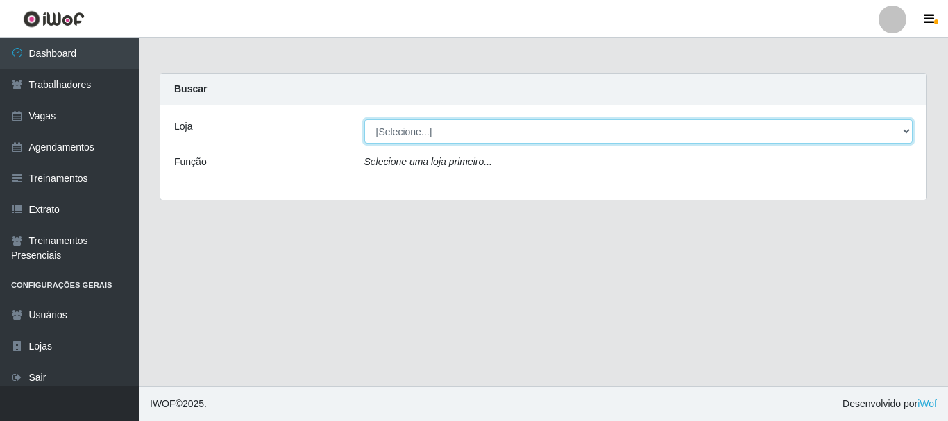
click at [906, 131] on select "[Selecione...] [PERSON_NAME]" at bounding box center [638, 131] width 549 height 24
select select "230"
click at [364, 119] on select "[Selecione...] [PERSON_NAME]" at bounding box center [638, 131] width 549 height 24
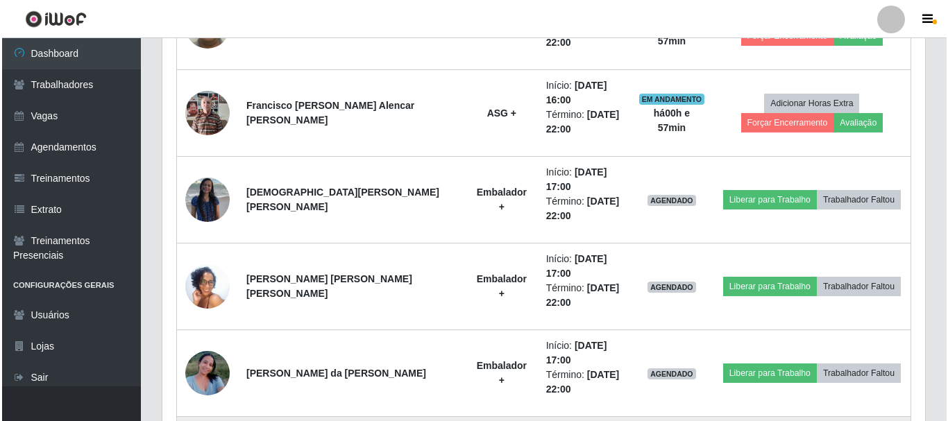
scroll to position [620, 0]
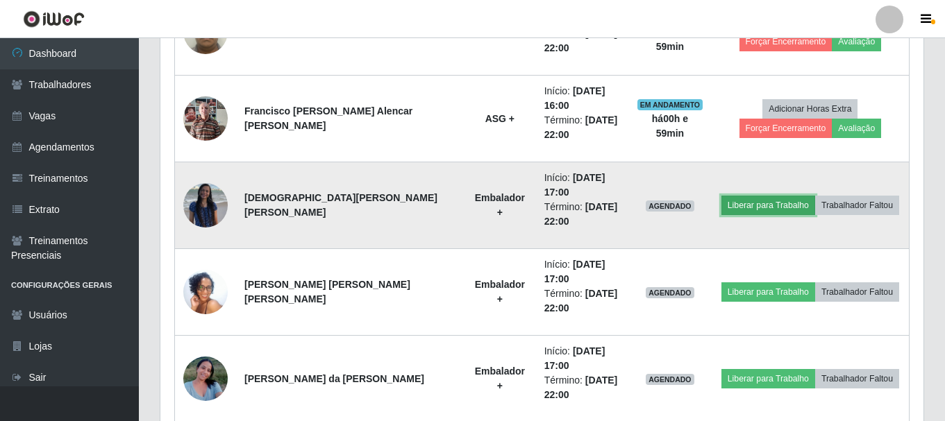
click at [767, 196] on button "Liberar para Trabalho" at bounding box center [768, 205] width 94 height 19
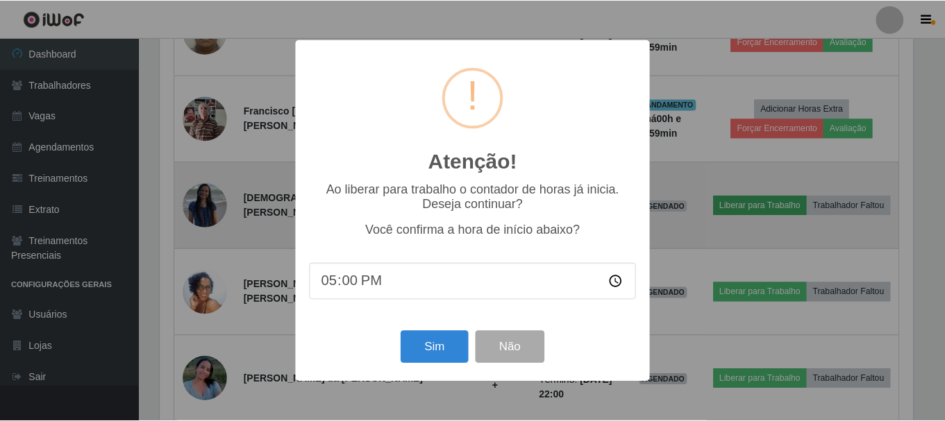
scroll to position [288, 756]
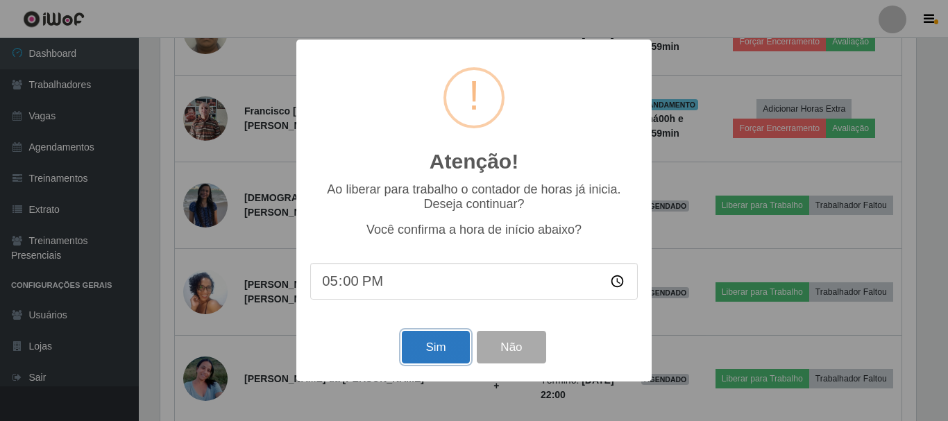
click at [421, 351] on button "Sim" at bounding box center [435, 347] width 67 height 33
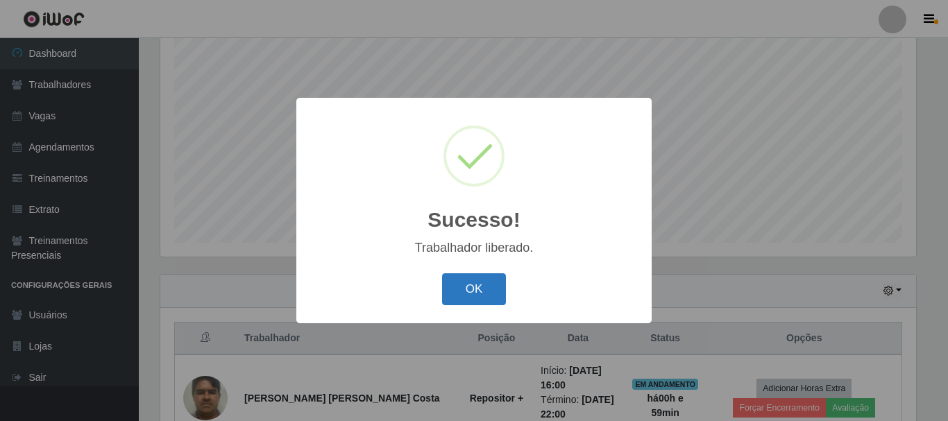
click at [469, 285] on button "OK" at bounding box center [474, 290] width 65 height 33
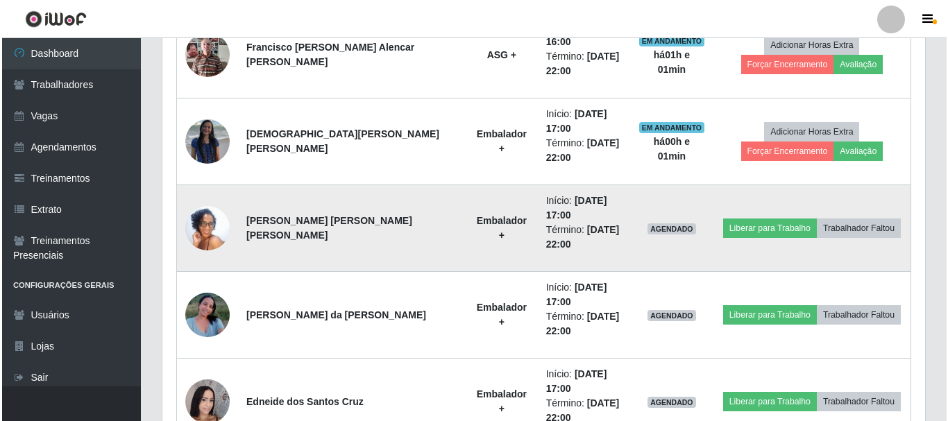
scroll to position [712, 0]
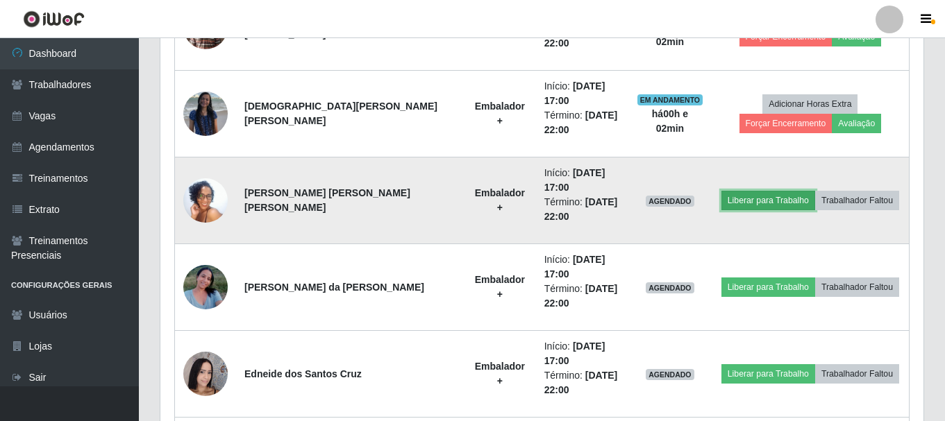
click at [755, 191] on button "Liberar para Trabalho" at bounding box center [768, 200] width 94 height 19
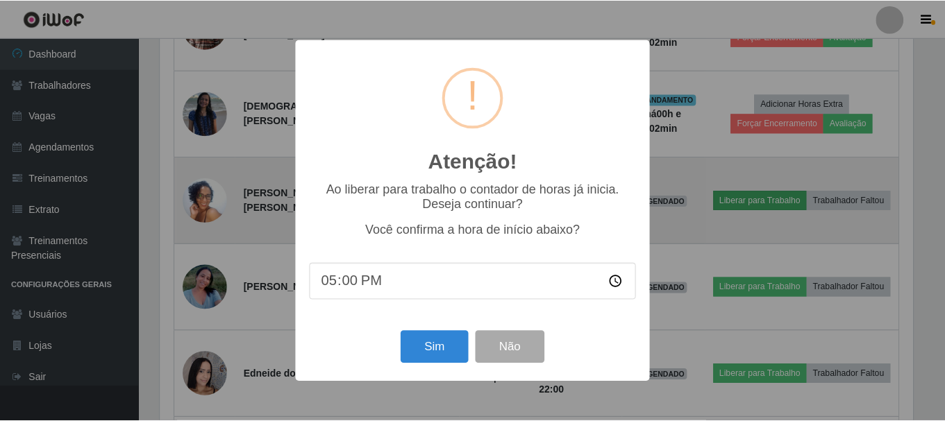
scroll to position [288, 756]
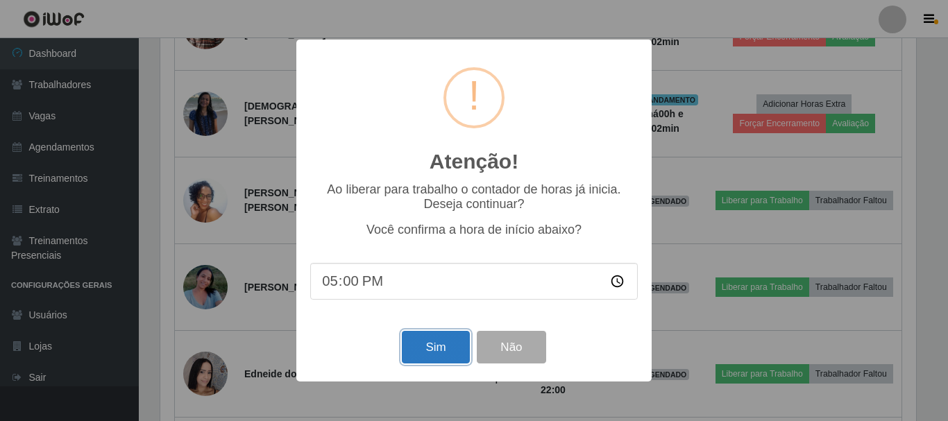
click at [438, 336] on button "Sim" at bounding box center [435, 347] width 67 height 33
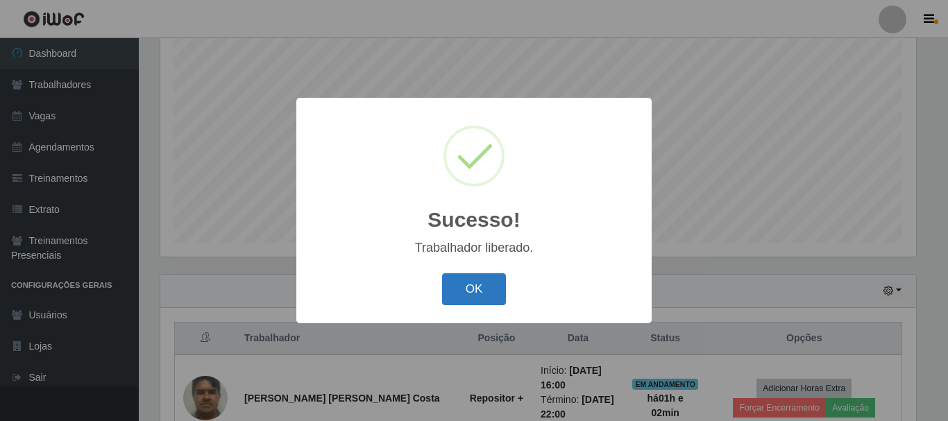
click at [471, 290] on button "OK" at bounding box center [474, 290] width 65 height 33
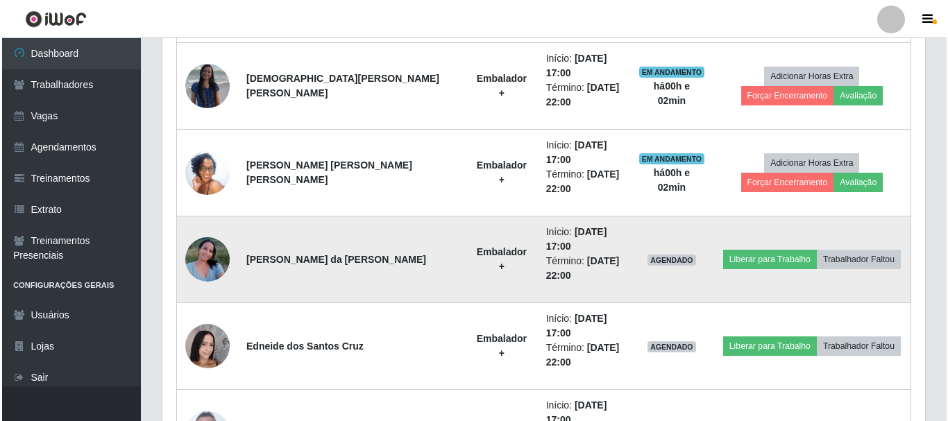
scroll to position [759, 0]
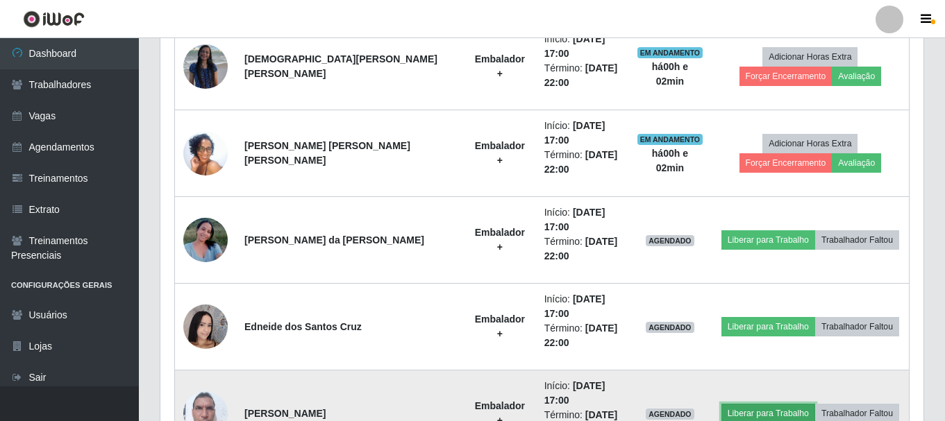
click at [726, 404] on button "Liberar para Trabalho" at bounding box center [768, 413] width 94 height 19
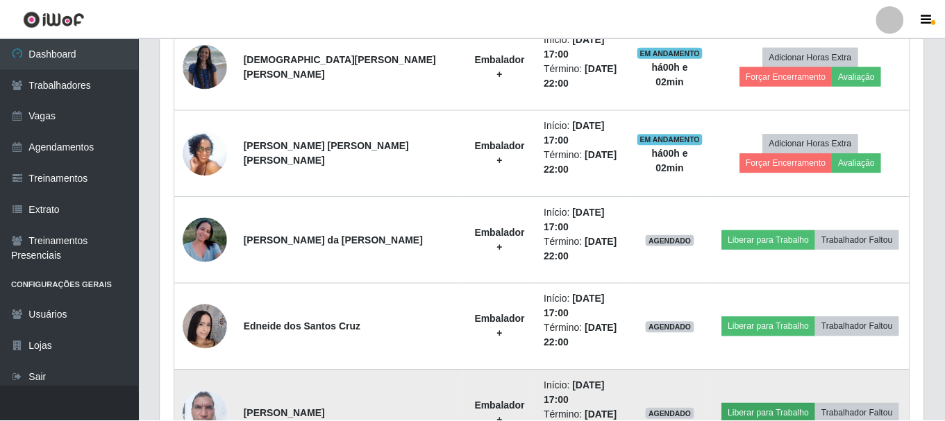
scroll to position [288, 756]
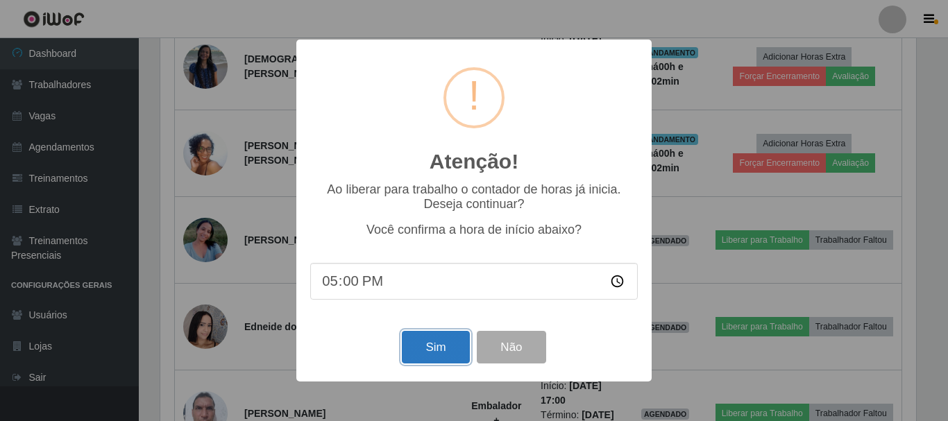
click at [444, 337] on button "Sim" at bounding box center [435, 347] width 67 height 33
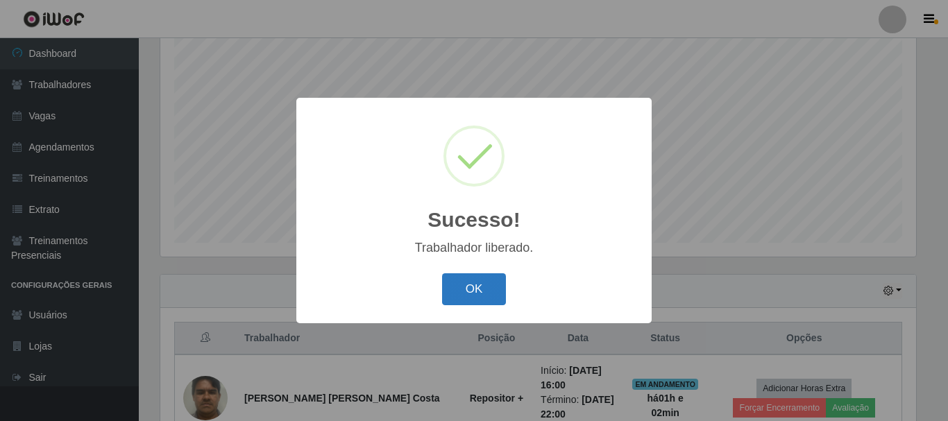
click at [455, 297] on button "OK" at bounding box center [474, 290] width 65 height 33
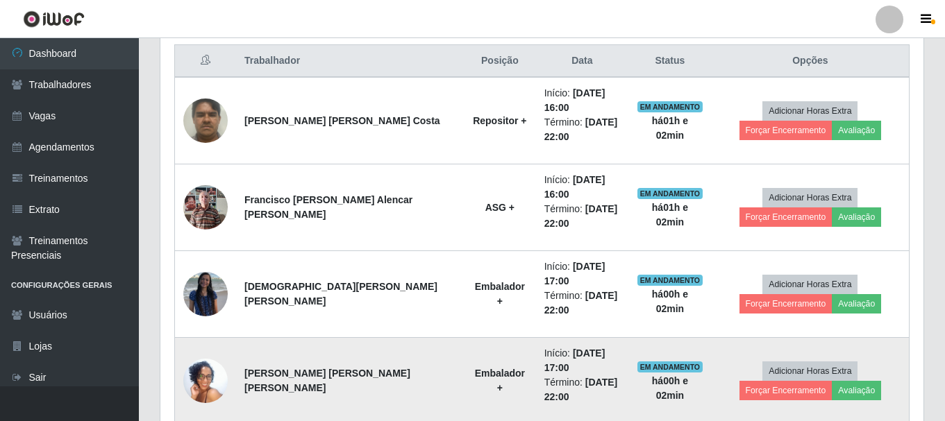
scroll to position [462, 0]
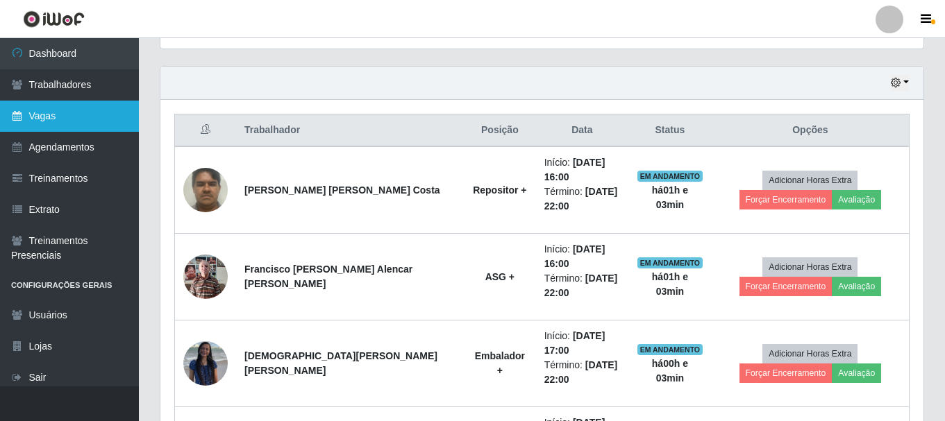
click at [78, 126] on link "Vagas" at bounding box center [69, 116] width 139 height 31
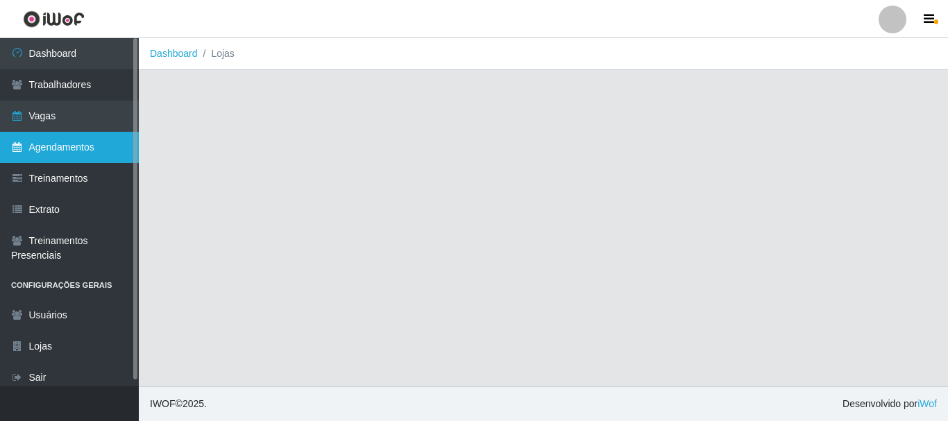
click at [79, 142] on link "Agendamentos" at bounding box center [69, 147] width 139 height 31
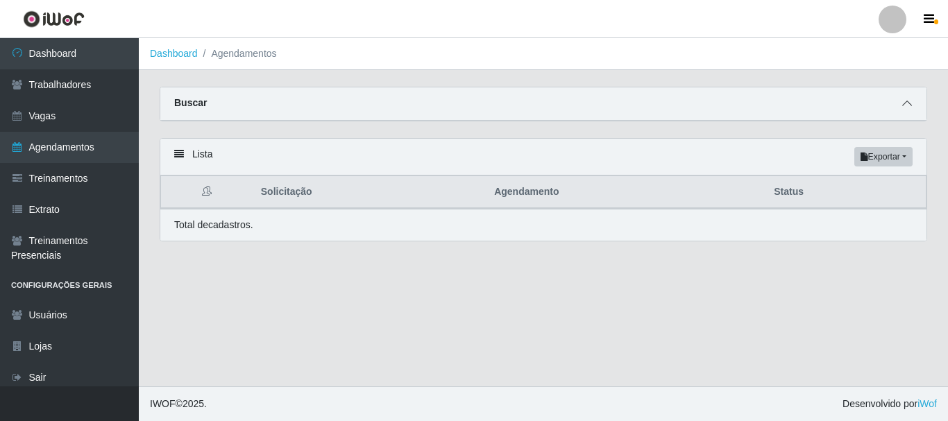
click at [907, 105] on icon at bounding box center [908, 104] width 10 height 10
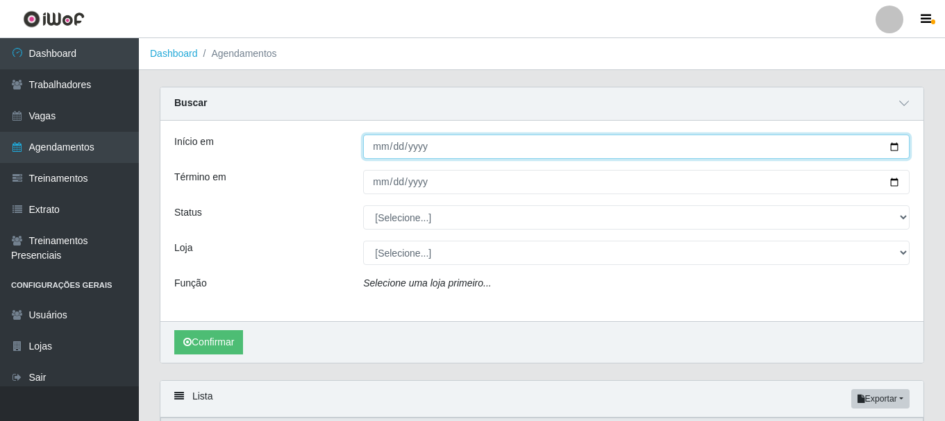
click at [898, 149] on input "Início em" at bounding box center [636, 147] width 546 height 24
type input "[DATE]"
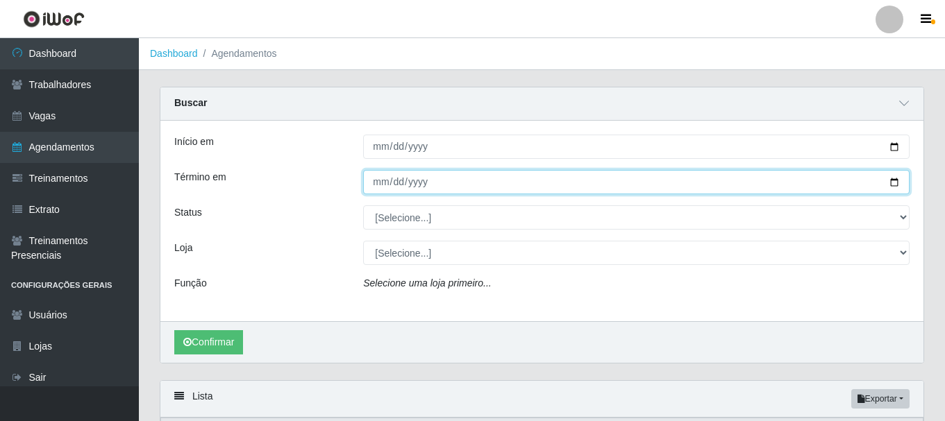
click at [891, 183] on input "Término em" at bounding box center [636, 182] width 546 height 24
type input "[DATE]"
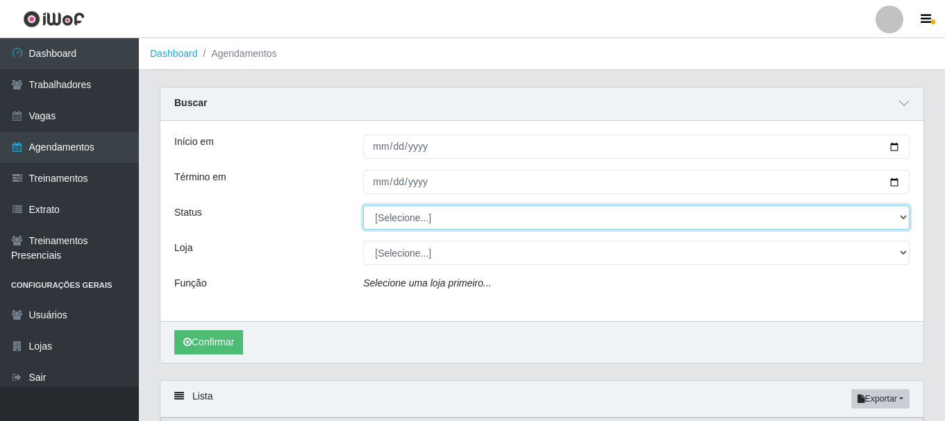
click at [423, 224] on select "[Selecione...] AGENDADO AGUARDANDO LIBERAR EM ANDAMENTO EM REVISÃO FINALIZADO C…" at bounding box center [636, 218] width 546 height 24
select select "AGENDADO"
click at [363, 206] on select "[Selecione...] AGENDADO AGUARDANDO LIBERAR EM ANDAMENTO EM REVISÃO FINALIZADO C…" at bounding box center [636, 218] width 546 height 24
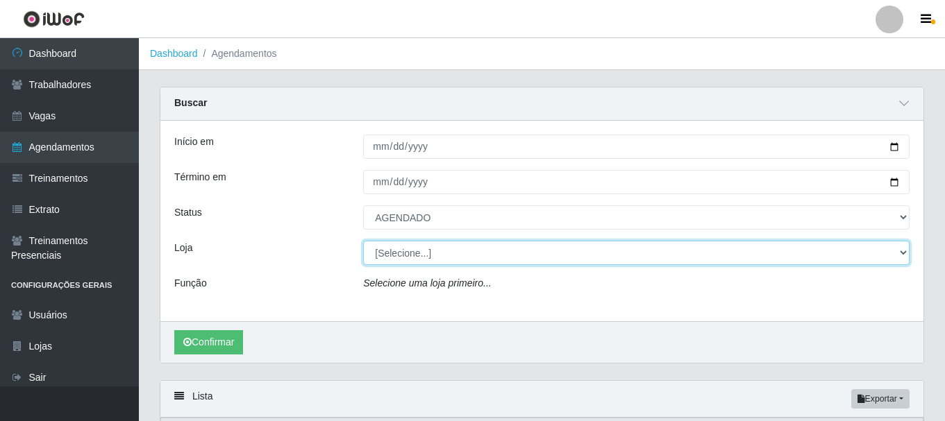
click at [410, 255] on select "[Selecione...] [PERSON_NAME]" at bounding box center [636, 253] width 546 height 24
select select "230"
click at [363, 242] on select "[Selecione...] [PERSON_NAME]" at bounding box center [636, 253] width 546 height 24
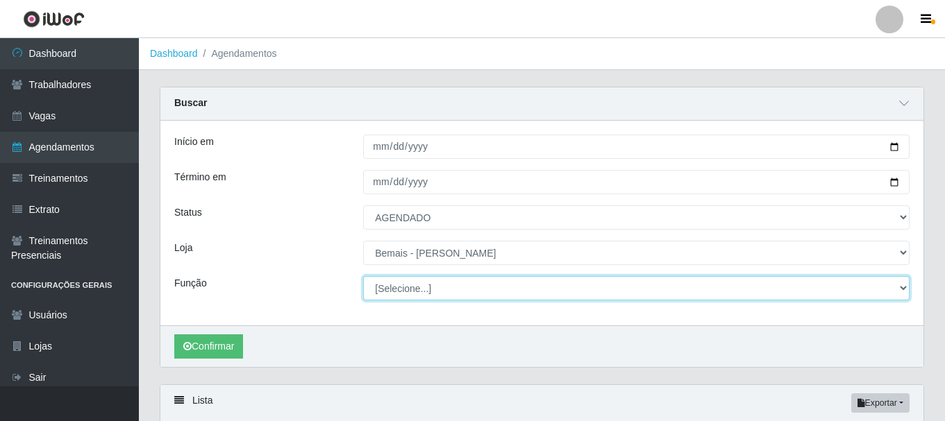
click at [423, 289] on select "[Selecione...] ASG ASG + ASG ++ Auxiliar de Depósito Auxiliar de Depósito + Aux…" at bounding box center [636, 288] width 546 height 24
select select "109"
click at [363, 277] on select "[Selecione...] ASG ASG + ASG ++ Auxiliar de Depósito Auxiliar de Depósito + Aux…" at bounding box center [636, 288] width 546 height 24
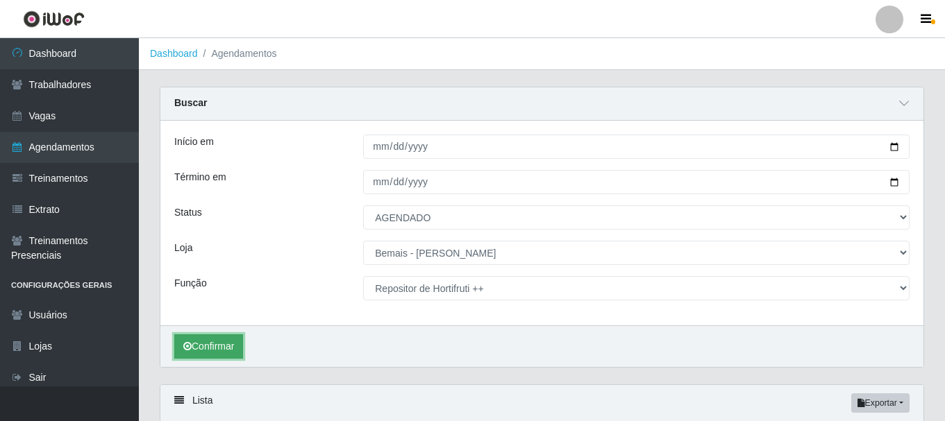
click at [223, 346] on button "Confirmar" at bounding box center [208, 347] width 69 height 24
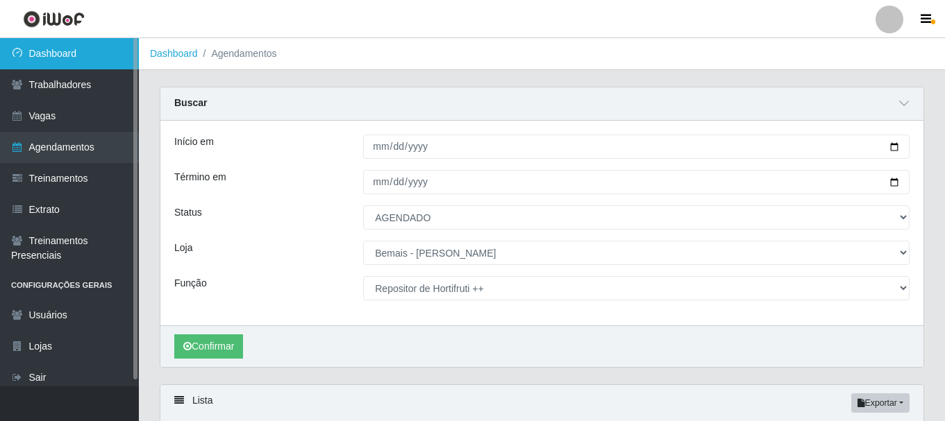
click at [42, 57] on link "Dashboard" at bounding box center [69, 53] width 139 height 31
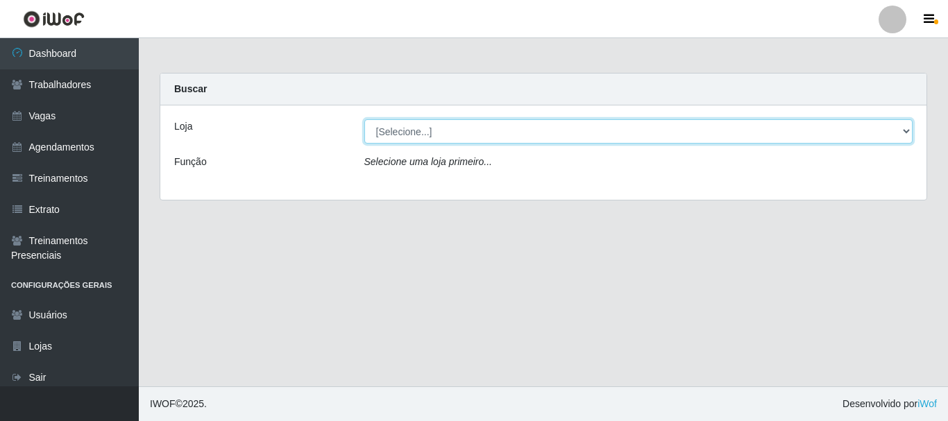
click at [534, 130] on select "[Selecione...] [PERSON_NAME]" at bounding box center [638, 131] width 549 height 24
select select "230"
click at [364, 119] on select "[Selecione...] [PERSON_NAME]" at bounding box center [638, 131] width 549 height 24
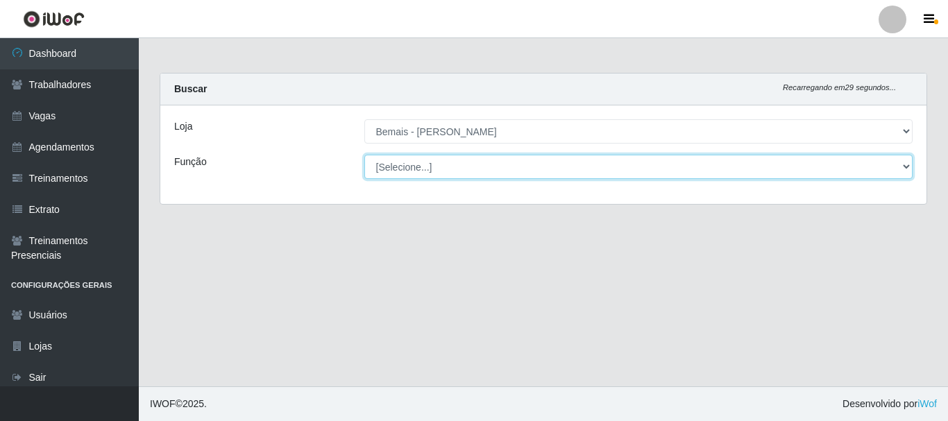
click at [458, 172] on select "[Selecione...] ASG ASG + ASG ++ Auxiliar de Depósito Auxiliar de Depósito + Aux…" at bounding box center [638, 167] width 549 height 24
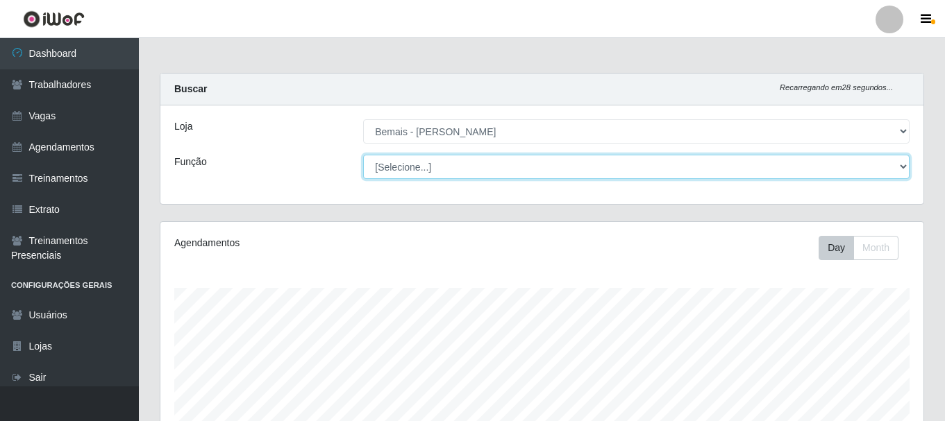
scroll to position [288, 763]
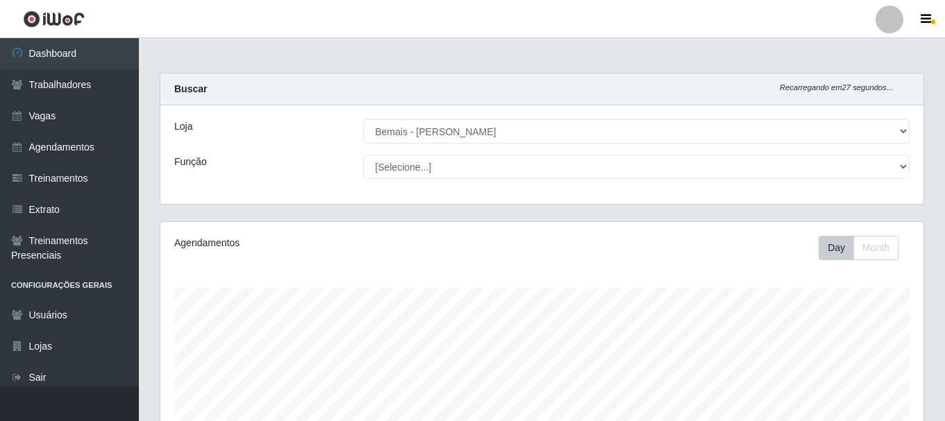
click at [258, 152] on div "Loja [Selecione...] Bemais - [PERSON_NAME] Função [Selecione...] ASG ASG + ASG …" at bounding box center [541, 155] width 763 height 99
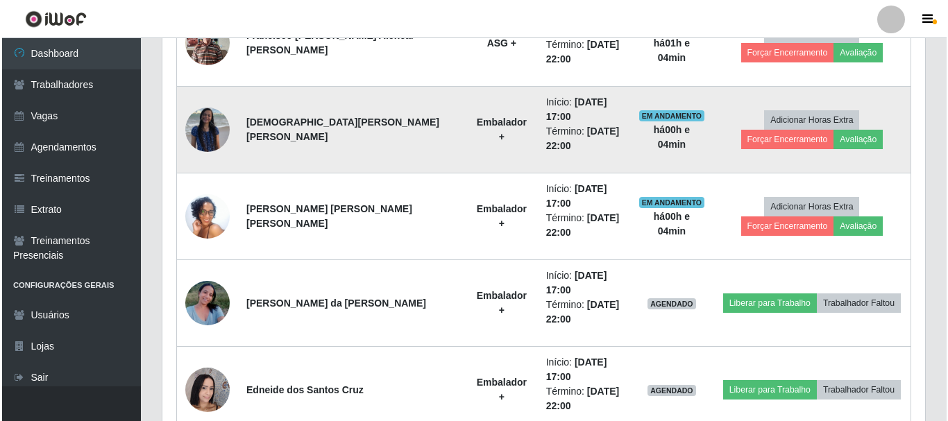
scroll to position [759, 0]
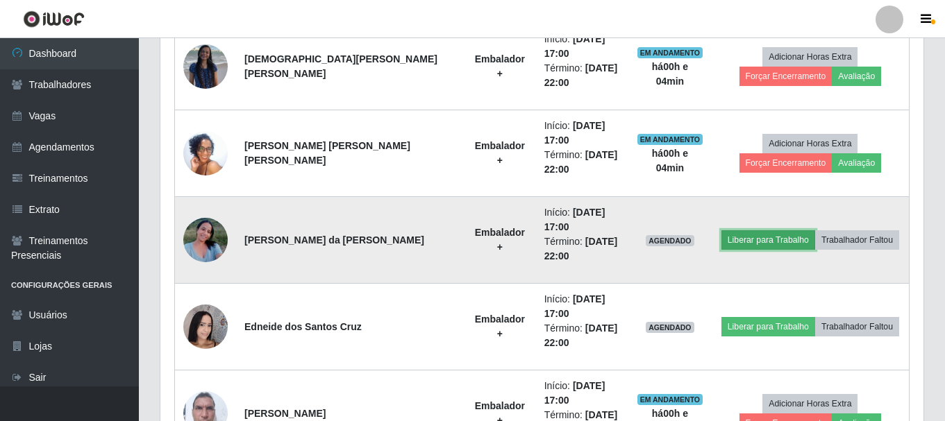
click at [735, 230] on button "Liberar para Trabalho" at bounding box center [768, 239] width 94 height 19
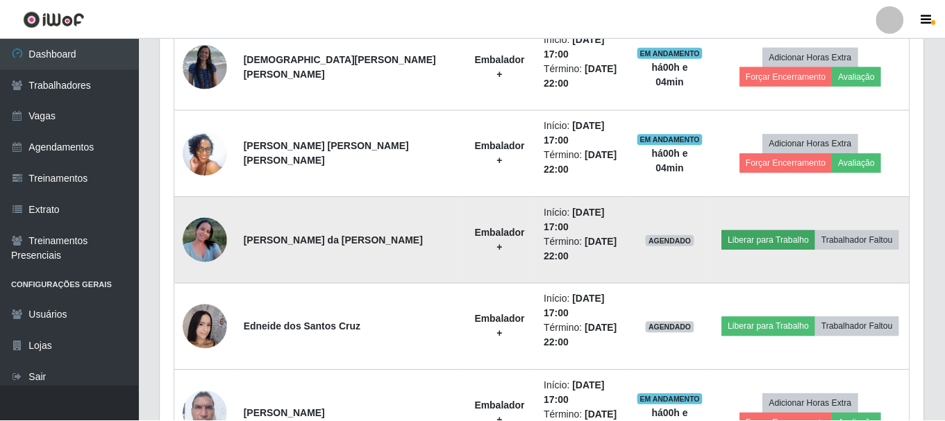
scroll to position [288, 756]
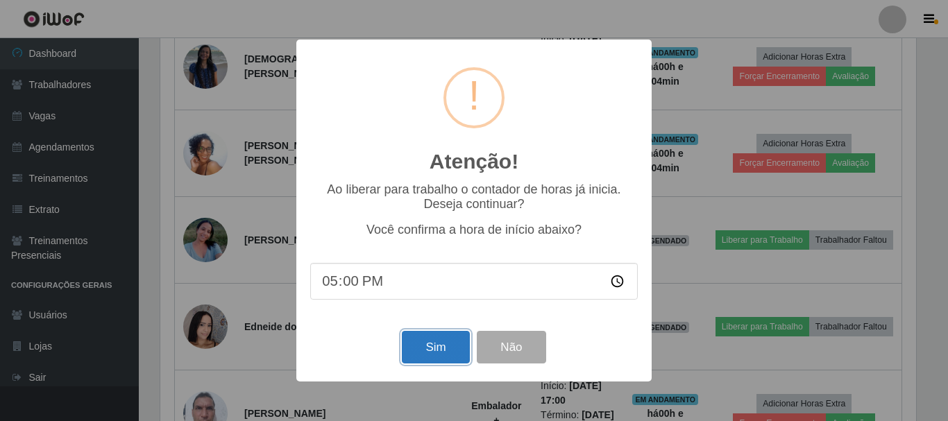
click at [427, 343] on button "Sim" at bounding box center [435, 347] width 67 height 33
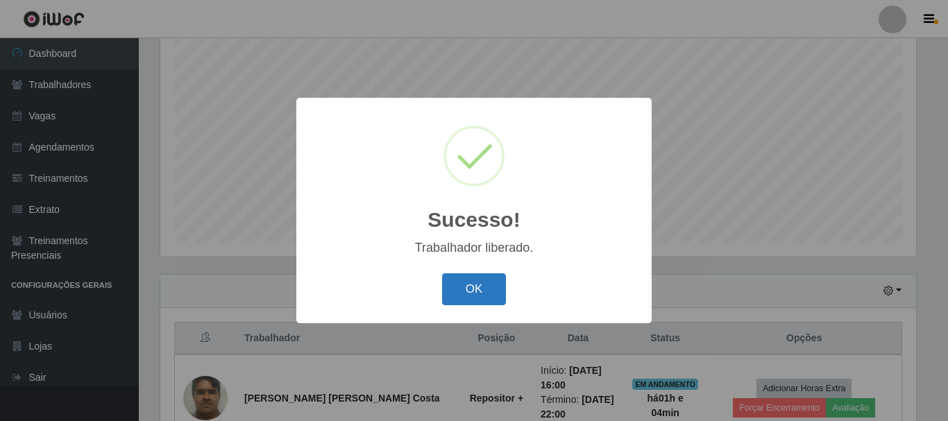
click at [475, 280] on button "OK" at bounding box center [474, 290] width 65 height 33
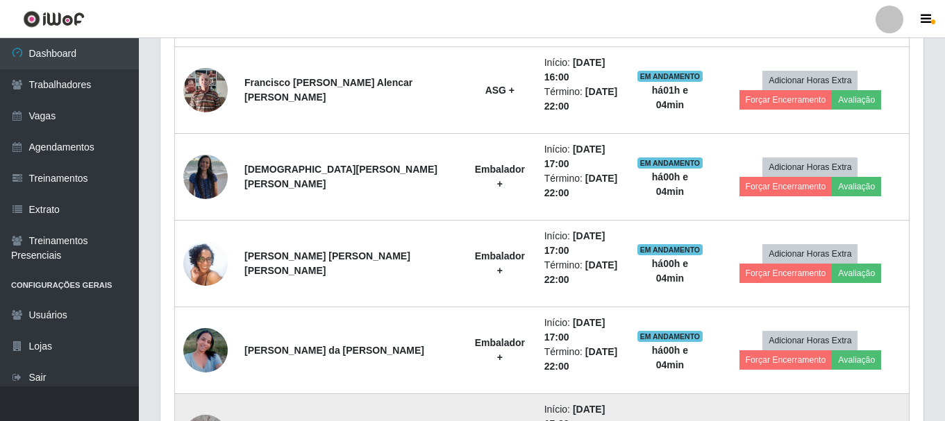
scroll to position [739, 0]
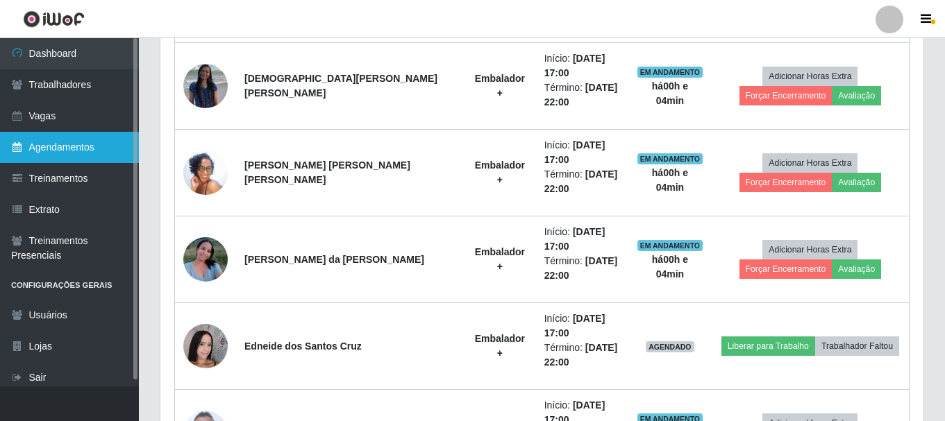
click at [51, 155] on link "Agendamentos" at bounding box center [69, 147] width 139 height 31
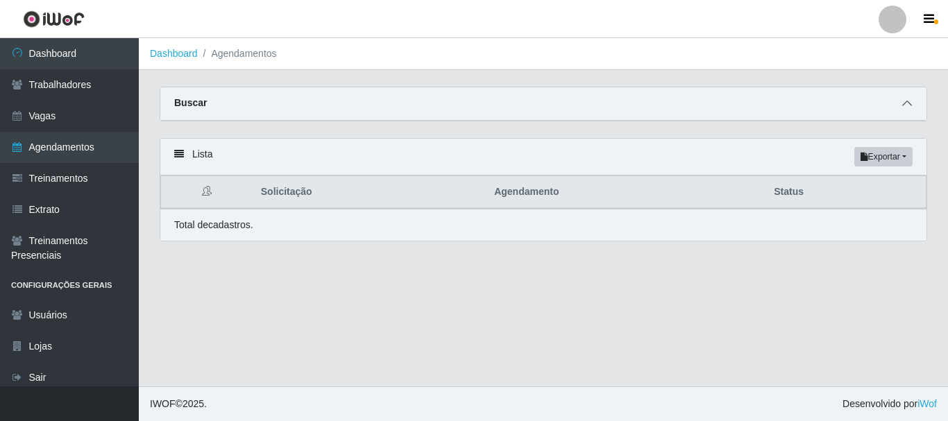
click at [910, 101] on icon at bounding box center [908, 104] width 10 height 10
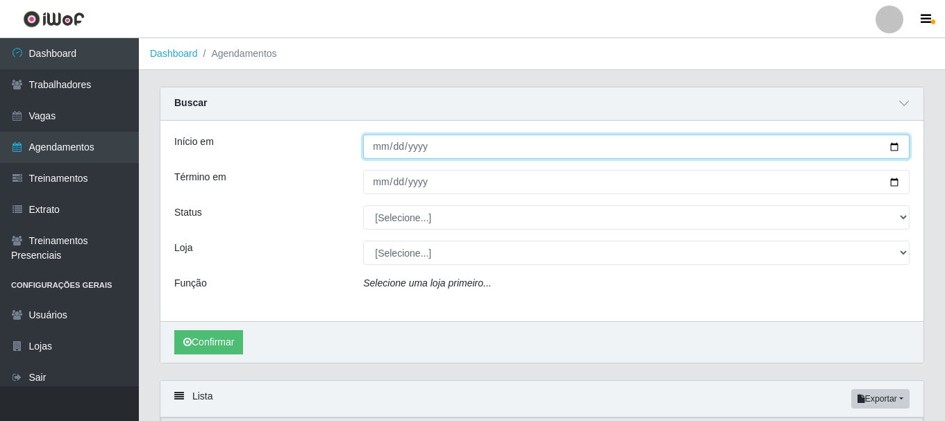
click at [896, 149] on input "Início em" at bounding box center [636, 147] width 546 height 24
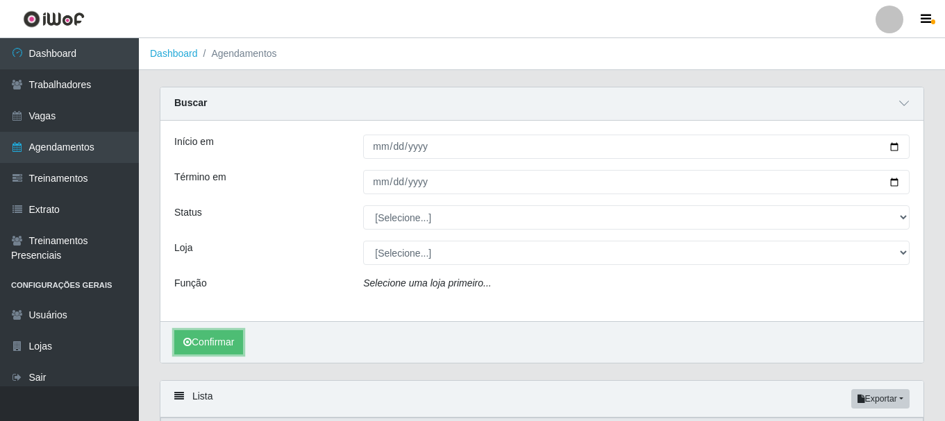
drag, startPoint x: 216, startPoint y: 346, endPoint x: 226, endPoint y: 330, distance: 18.1
click at [216, 346] on button "Confirmar" at bounding box center [208, 342] width 69 height 24
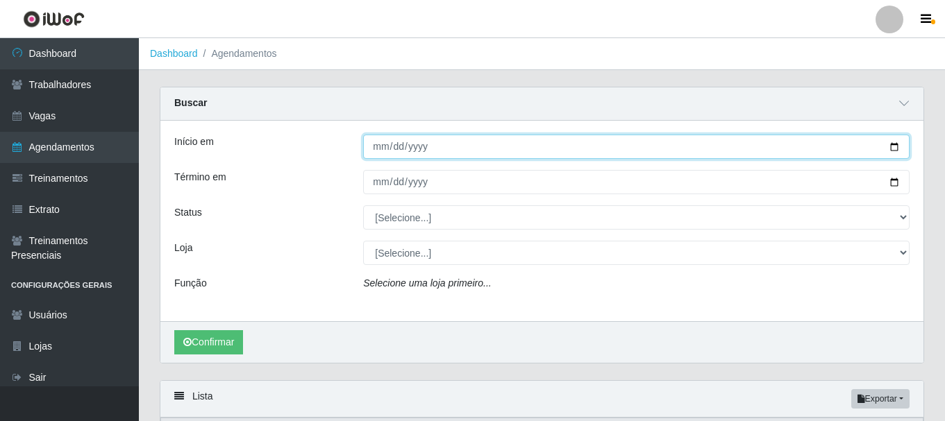
click at [894, 150] on input "Início em" at bounding box center [636, 147] width 546 height 24
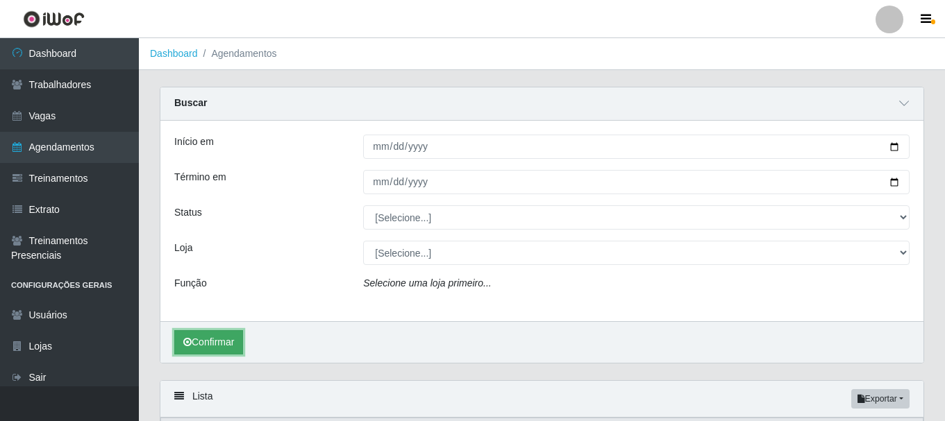
click at [208, 351] on button "Confirmar" at bounding box center [208, 342] width 69 height 24
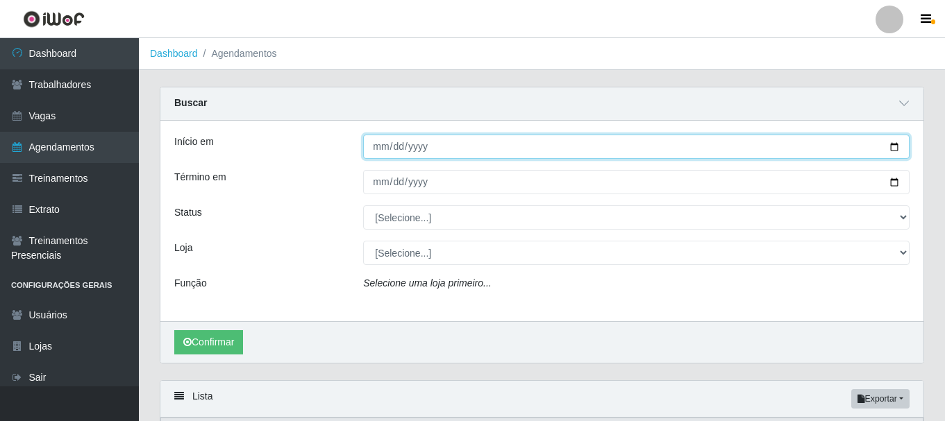
click at [890, 149] on input "Início em" at bounding box center [636, 147] width 546 height 24
type input "[DATE]"
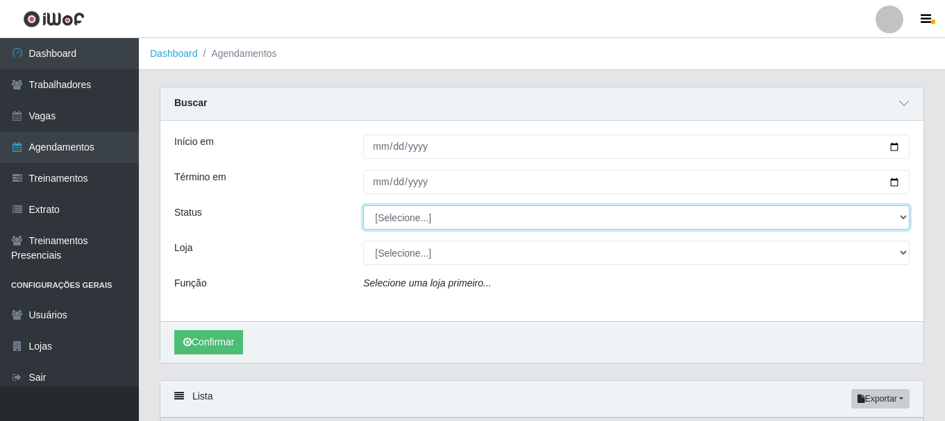
click at [496, 225] on select "[Selecione...] AGENDADO AGUARDANDO LIBERAR EM ANDAMENTO EM REVISÃO FINALIZADO C…" at bounding box center [636, 218] width 546 height 24
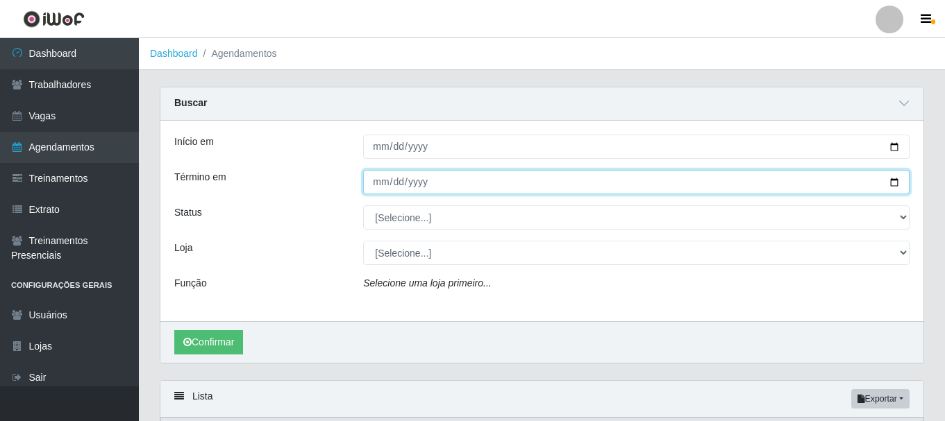
click at [419, 177] on input "Término em" at bounding box center [636, 182] width 546 height 24
click at [891, 182] on input "Término em" at bounding box center [636, 182] width 546 height 24
type input "[DATE]"
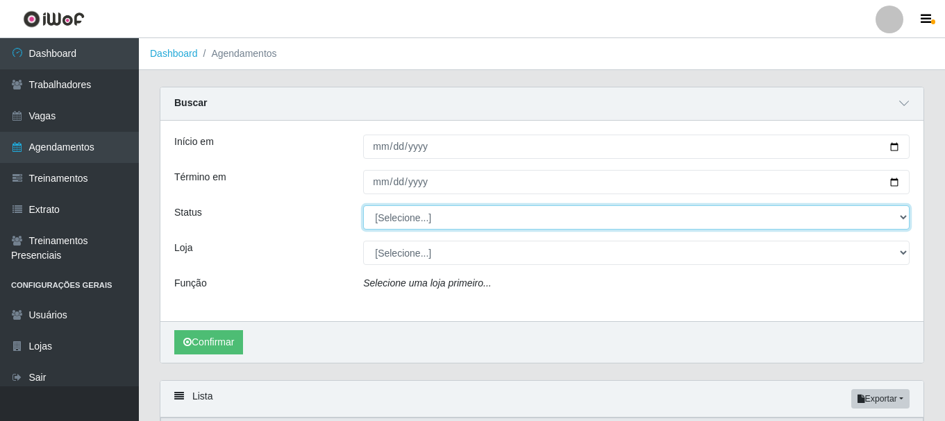
click at [460, 221] on select "[Selecione...] AGENDADO AGUARDANDO LIBERAR EM ANDAMENTO EM REVISÃO FINALIZADO C…" at bounding box center [636, 218] width 546 height 24
select select "AGENDADO"
click at [363, 206] on select "[Selecione...] AGENDADO AGUARDANDO LIBERAR EM ANDAMENTO EM REVISÃO FINALIZADO C…" at bounding box center [636, 218] width 546 height 24
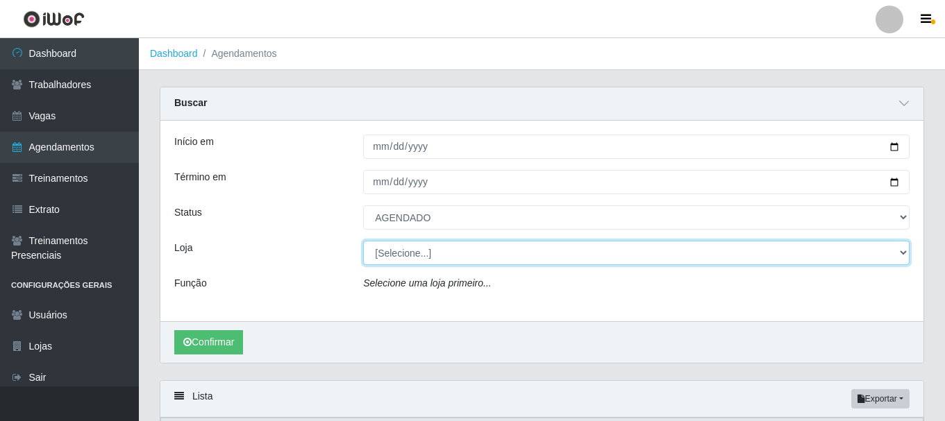
click at [412, 253] on select "[Selecione...] [PERSON_NAME]" at bounding box center [636, 253] width 546 height 24
click at [422, 257] on select "[Selecione...] [PERSON_NAME]" at bounding box center [636, 253] width 546 height 24
select select "230"
click at [363, 242] on select "[Selecione...] [PERSON_NAME]" at bounding box center [636, 253] width 546 height 24
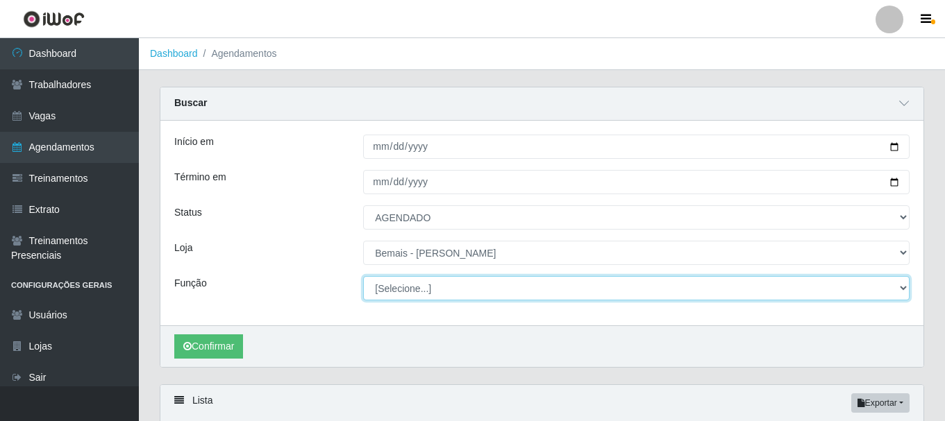
click at [421, 290] on select "[Selecione...] ASG ASG + ASG ++ Auxiliar de Depósito Auxiliar de Depósito + Aux…" at bounding box center [636, 288] width 546 height 24
select select "109"
click at [363, 277] on select "[Selecione...] ASG ASG + ASG ++ Auxiliar de Depósito Auxiliar de Depósito + Aux…" at bounding box center [636, 288] width 546 height 24
